Goal: Task Accomplishment & Management: Complete application form

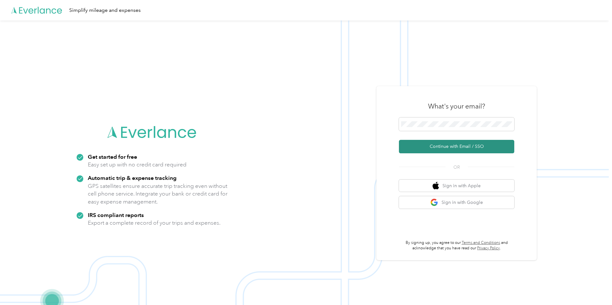
click at [463, 150] on button "Continue with Email / SSO" at bounding box center [456, 146] width 115 height 13
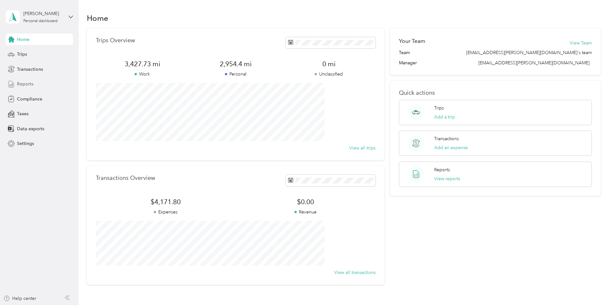
click at [32, 83] on span "Reports" at bounding box center [25, 84] width 16 height 7
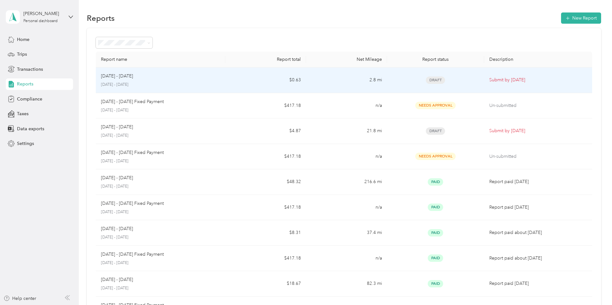
click at [245, 77] on td "$0.63" at bounding box center [265, 81] width 81 height 26
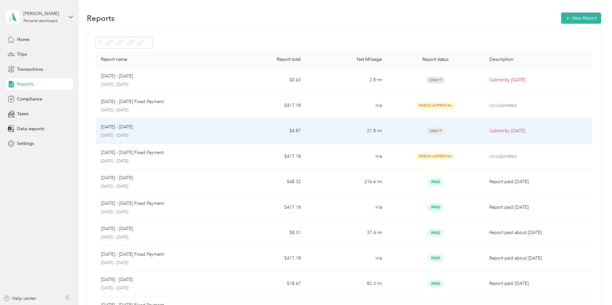
click at [274, 131] on td "$4.87" at bounding box center [265, 132] width 81 height 26
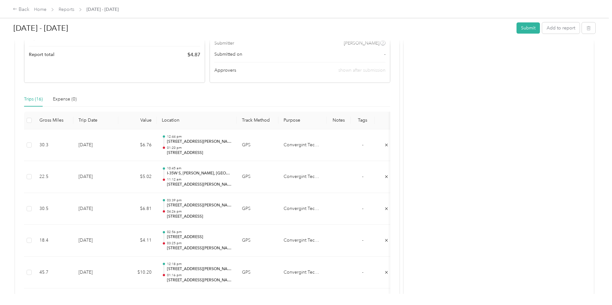
scroll to position [128, 0]
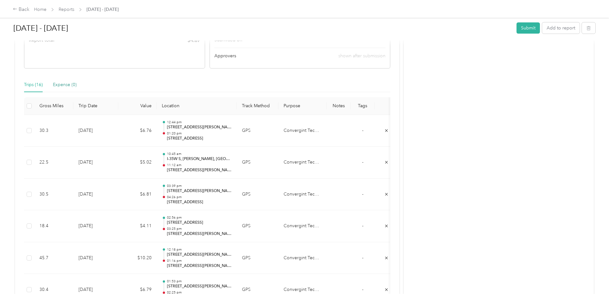
click at [77, 86] on div "Expense (0)" at bounding box center [65, 84] width 24 height 7
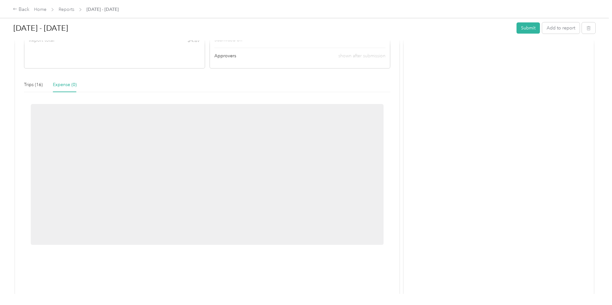
scroll to position [88, 0]
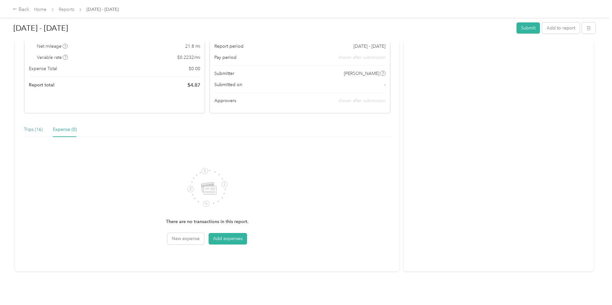
click at [43, 126] on div "Trips (16)" at bounding box center [33, 129] width 19 height 7
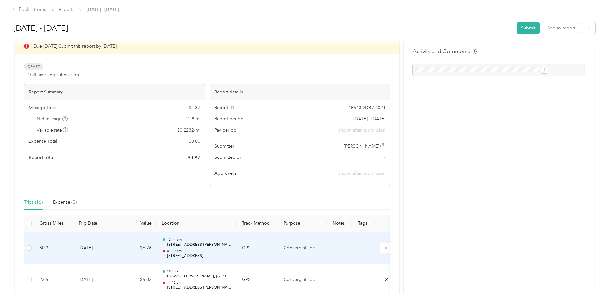
scroll to position [0, 0]
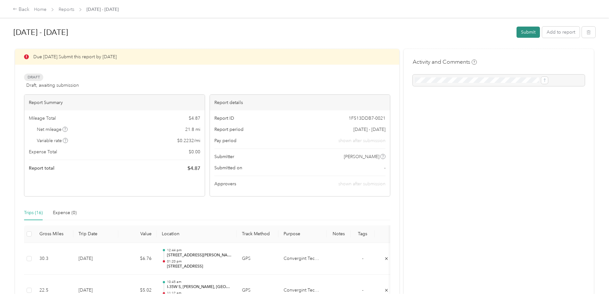
click at [516, 33] on button "Submit" at bounding box center [527, 32] width 23 height 11
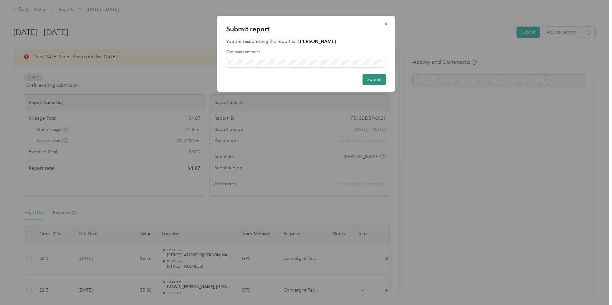
click at [374, 83] on button "Submit" at bounding box center [374, 79] width 23 height 11
